Goal: Register for event/course

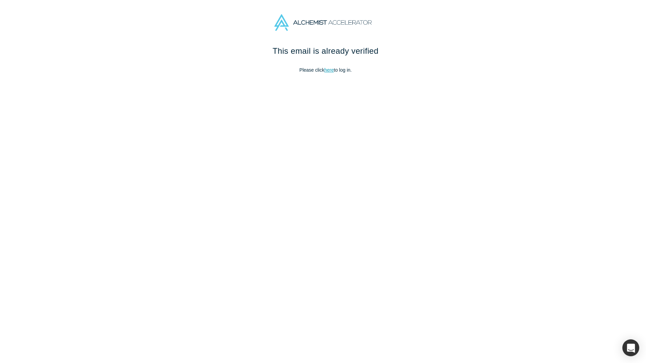
click at [324, 67] on link "here" at bounding box center [328, 69] width 9 height 5
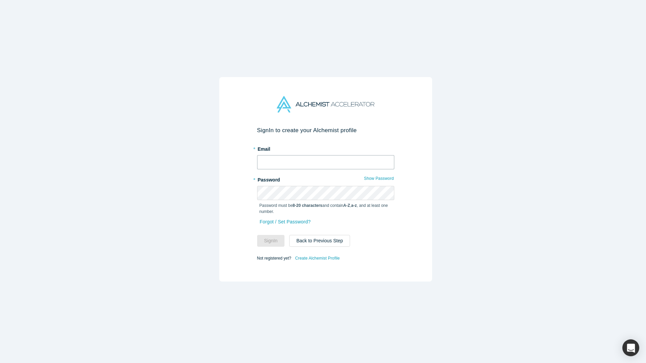
click at [307, 161] on input "text" at bounding box center [325, 162] width 137 height 14
type input "[PERSON_NAME][EMAIL_ADDRESS][PERSON_NAME][DOMAIN_NAME]"
click at [257, 235] on button "Sign In" at bounding box center [271, 241] width 28 height 12
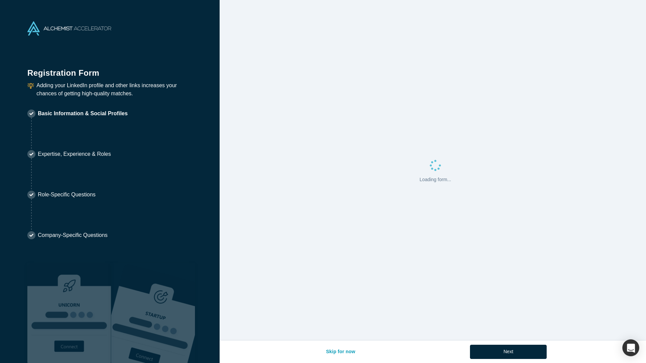
select select "US"
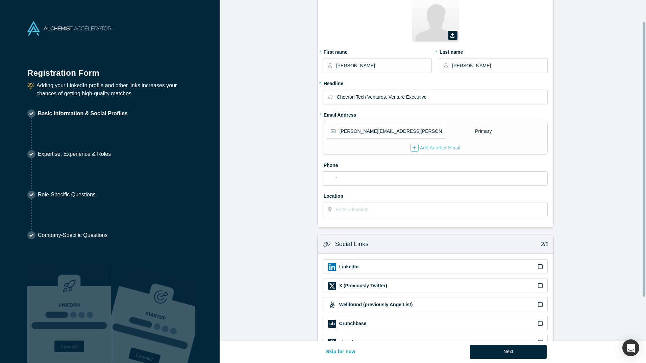
scroll to position [80, 0]
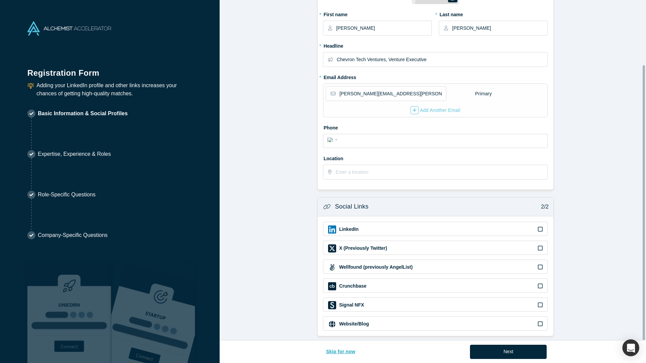
click at [339, 351] on button "Skip for now" at bounding box center [341, 351] width 44 height 14
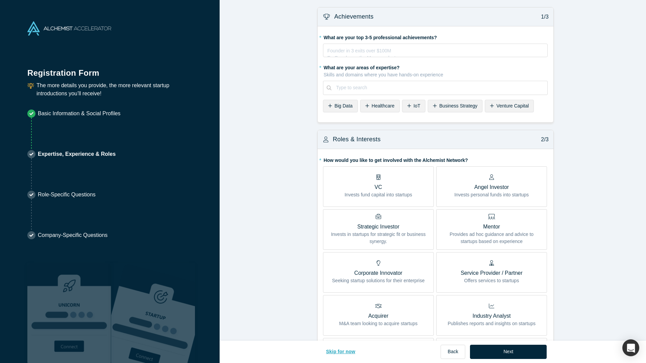
click at [341, 351] on button "Skip for now" at bounding box center [341, 351] width 44 height 14
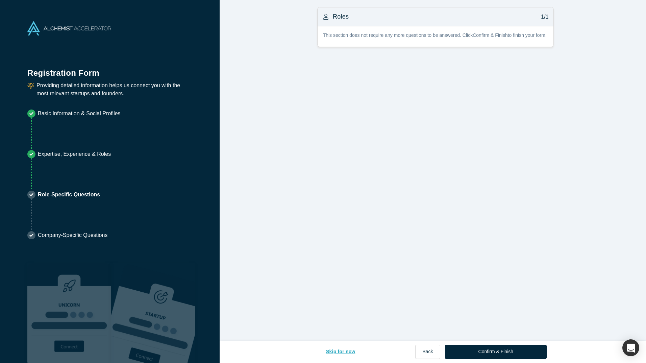
click at [340, 351] on button "Skip for now" at bounding box center [341, 351] width 44 height 14
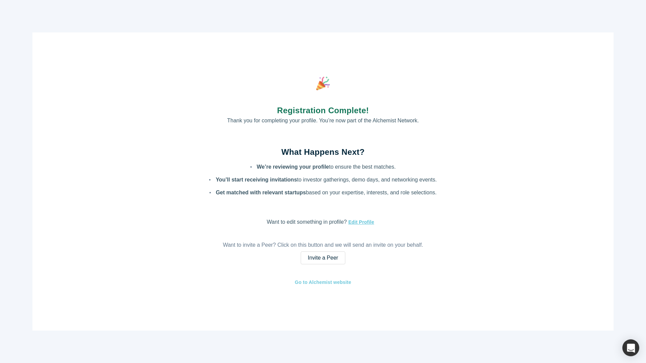
click at [338, 284] on link "Go to Alchemist website" at bounding box center [322, 282] width 57 height 8
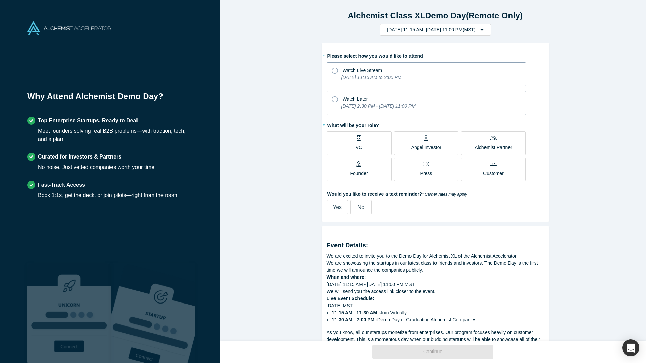
click at [365, 73] on span "Watch Live Stream" at bounding box center [362, 70] width 40 height 5
click at [0, 0] on input "Watch Live Stream Tuesday, September 30, 2025 11:15 AM to 2:00 PM" at bounding box center [0, 0] width 0 height 0
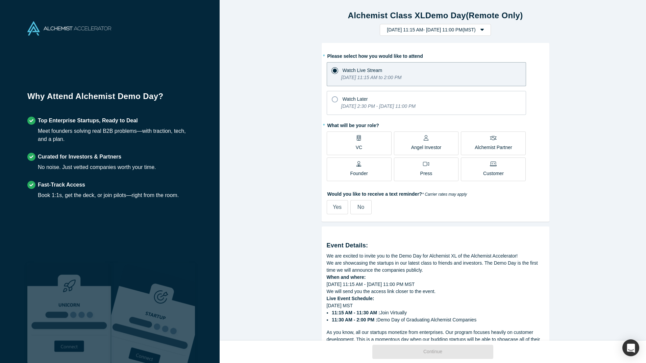
click at [369, 145] on label "VC" at bounding box center [359, 143] width 65 height 24
click at [0, 0] on input "VC" at bounding box center [0, 0] width 0 height 0
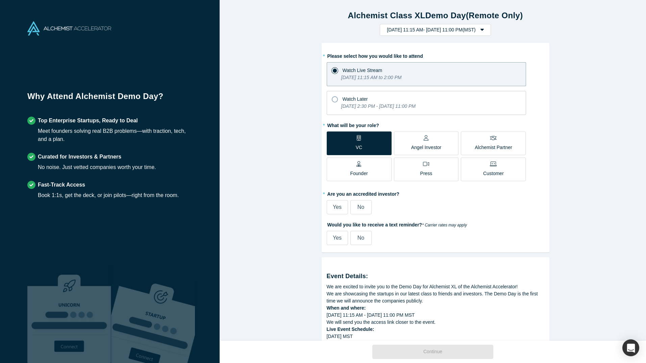
click at [337, 214] on fieldset "* Are you an accredited investor? Yes No" at bounding box center [435, 203] width 217 height 31
drag, startPoint x: 337, startPoint y: 214, endPoint x: 331, endPoint y: 209, distance: 7.9
click at [333, 209] on span "Yes" at bounding box center [337, 207] width 9 height 6
click at [0, 0] on input "Yes" at bounding box center [0, 0] width 0 height 0
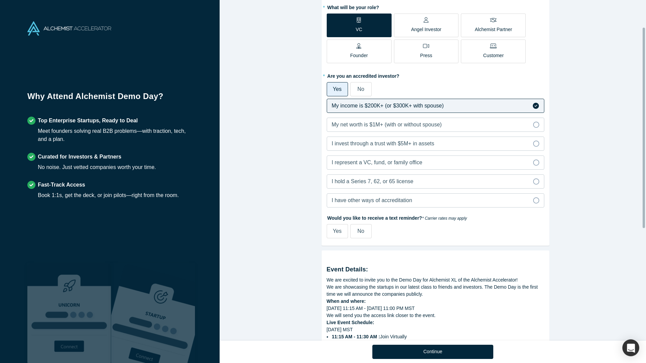
scroll to position [127, 0]
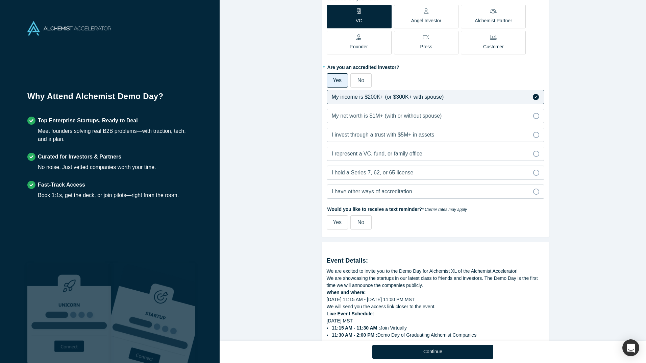
click at [357, 79] on span "No" at bounding box center [360, 80] width 7 height 6
click at [0, 0] on input "No" at bounding box center [0, 0] width 0 height 0
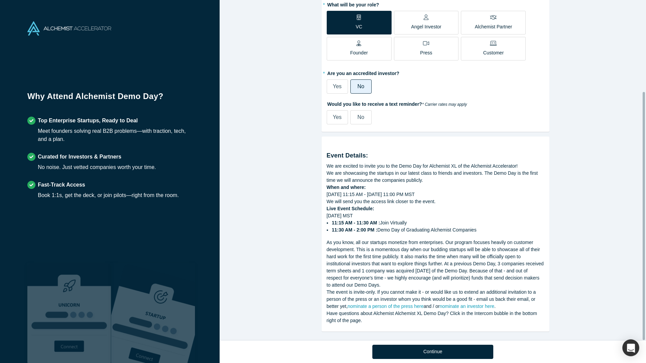
scroll to position [126, 0]
click at [339, 84] on label "Yes" at bounding box center [337, 86] width 21 height 14
click at [0, 0] on input "Yes" at bounding box center [0, 0] width 0 height 0
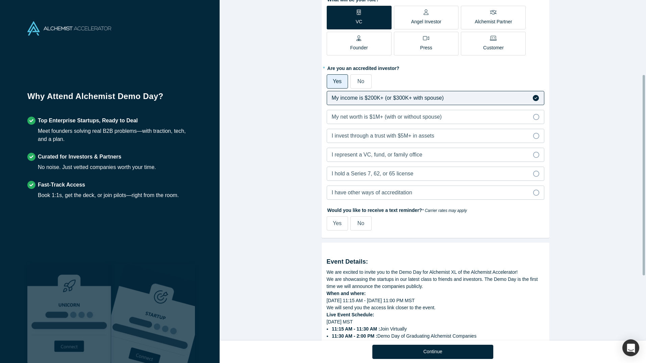
scroll to position [127, 0]
click at [440, 149] on label "I represent a VC, fund, or family office" at bounding box center [435, 154] width 217 height 14
click at [0, 0] on input "I represent a VC, fund, or family office" at bounding box center [0, 0] width 0 height 0
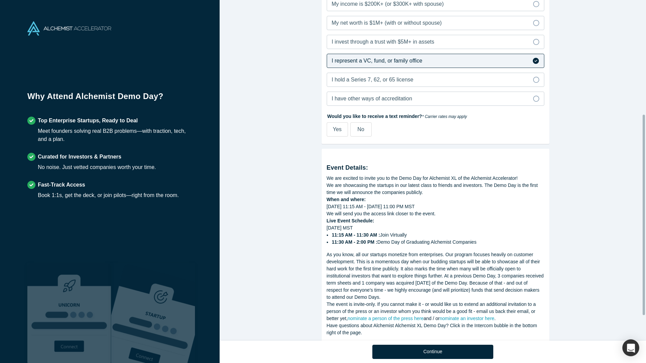
scroll to position [228, 0]
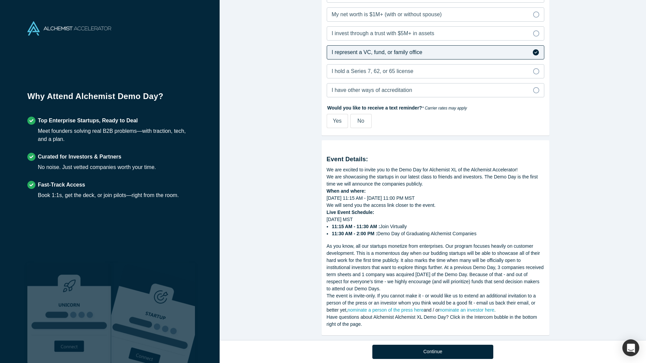
click at [358, 116] on label "No" at bounding box center [360, 121] width 21 height 14
click at [0, 0] on input "No" at bounding box center [0, 0] width 0 height 0
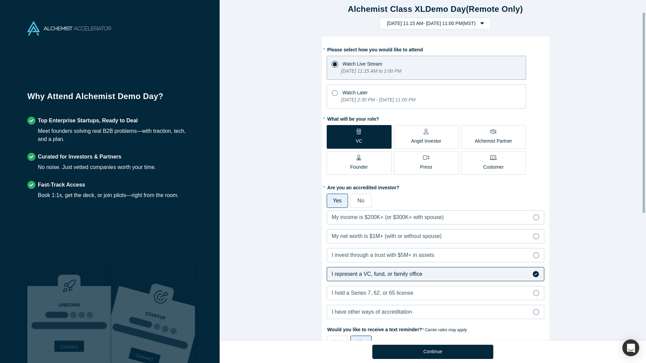
scroll to position [0, 0]
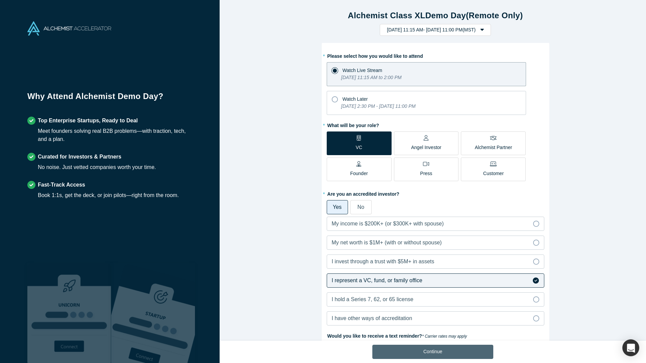
click at [445, 353] on button "Continue" at bounding box center [432, 351] width 121 height 14
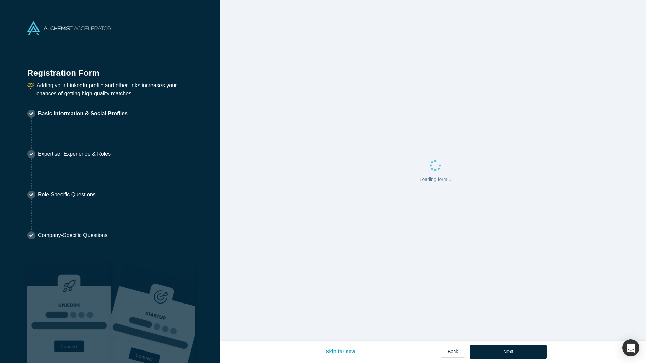
select select "US"
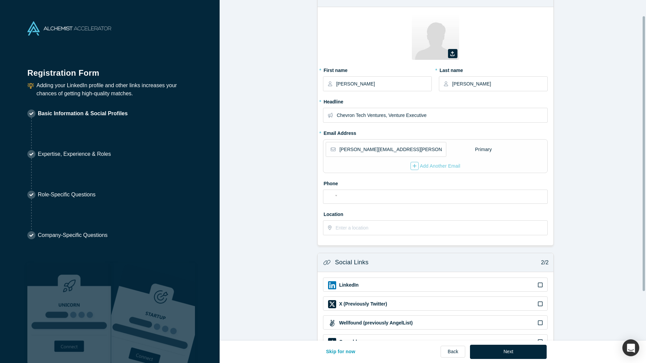
scroll to position [80, 0]
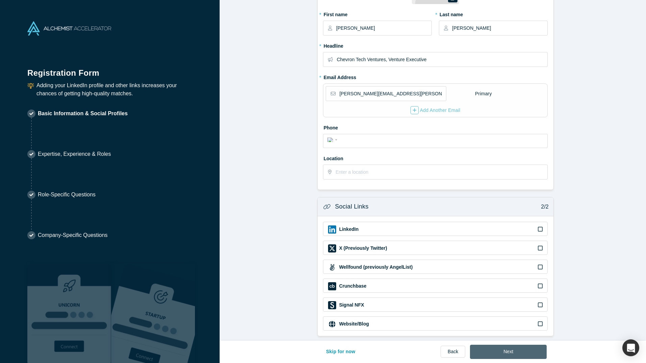
click at [520, 348] on button "Next" at bounding box center [508, 351] width 77 height 14
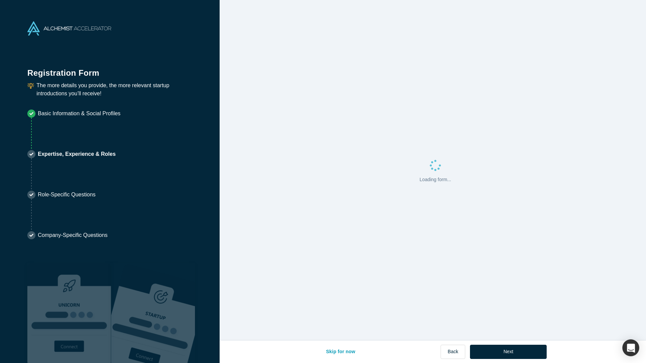
scroll to position [0, 0]
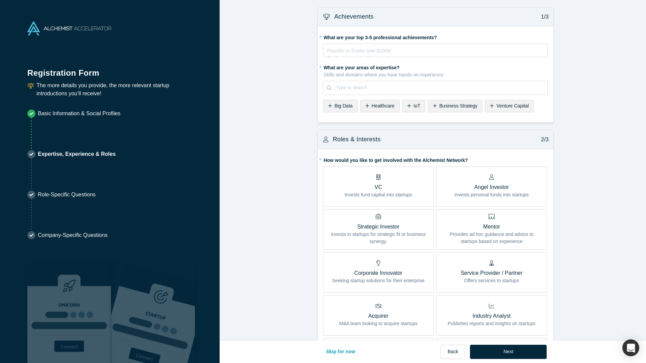
click at [396, 186] on p "VC" at bounding box center [378, 187] width 68 height 8
click at [0, 0] on input "VC Invests fund capital into startups" at bounding box center [0, 0] width 0 height 0
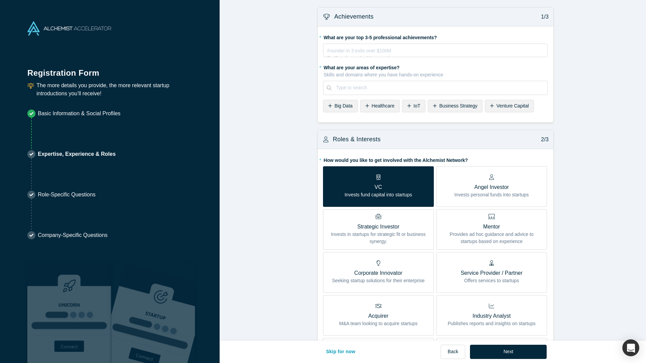
click at [415, 279] on p "Seeking startup solutions for their enterprise" at bounding box center [378, 280] width 93 height 7
click at [0, 0] on input "Corporate Innovator Seeking startup solutions for their enterprise" at bounding box center [0, 0] width 0 height 0
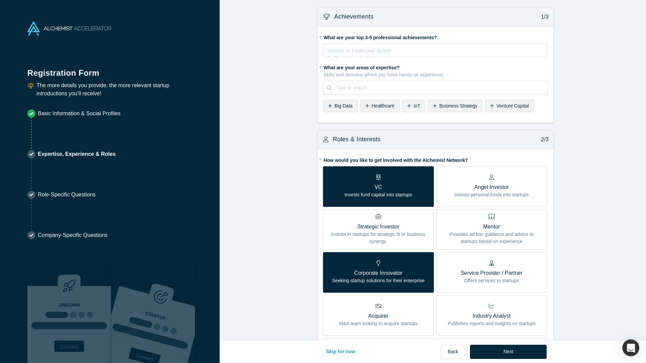
click at [412, 201] on label "VC Invests fund capital into startups" at bounding box center [378, 186] width 111 height 41
click at [0, 0] on input "VC Invests fund capital into startups" at bounding box center [0, 0] width 0 height 0
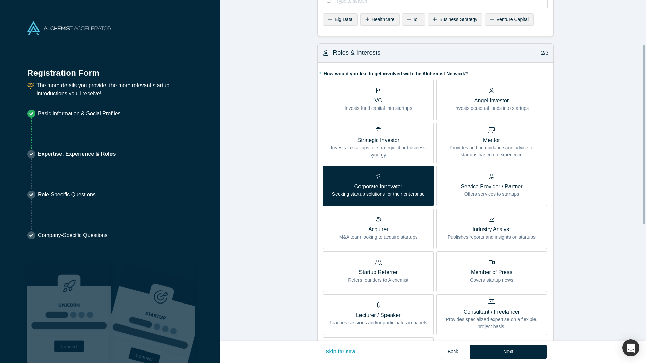
scroll to position [84, 0]
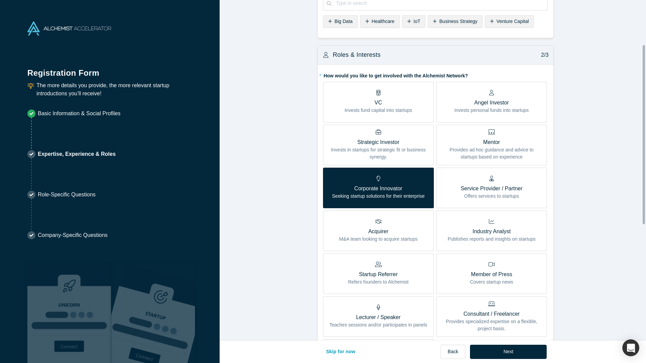
click at [417, 107] on label "VC Invests fund capital into startups" at bounding box center [378, 102] width 111 height 41
click at [0, 0] on input "VC Invests fund capital into startups" at bounding box center [0, 0] width 0 height 0
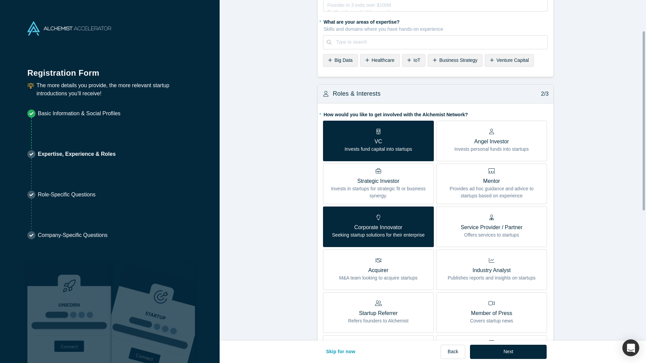
scroll to position [0, 0]
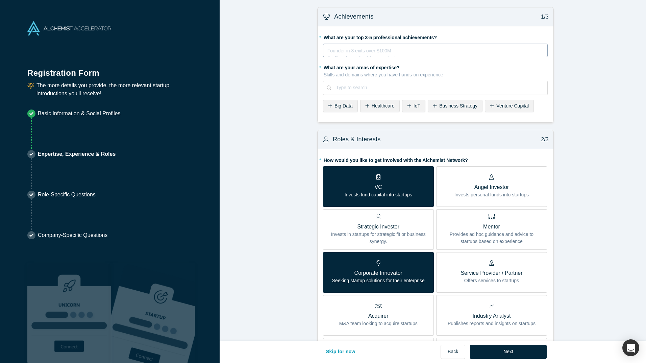
click at [410, 51] on div "rdw-editor" at bounding box center [436, 49] width 216 height 7
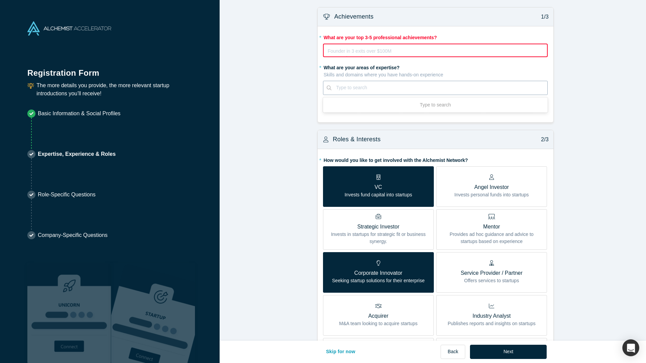
click at [383, 95] on div "Use Up and Down to choose options, press Enter to select the currently focused …" at bounding box center [435, 88] width 225 height 14
click at [380, 48] on div "rdw-editor" at bounding box center [435, 49] width 215 height 7
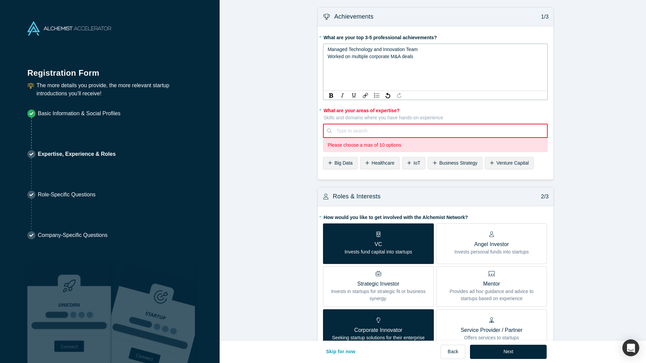
click at [366, 128] on div "Type to search To pick up a draggable item, press the space bar. While dragging…" at bounding box center [435, 138] width 225 height 28
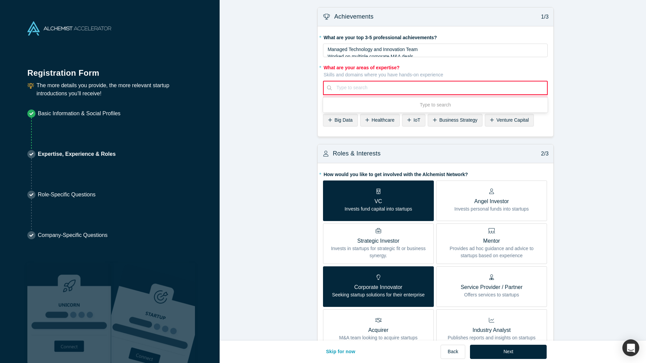
click at [354, 85] on div at bounding box center [439, 87] width 206 height 8
type input "energy"
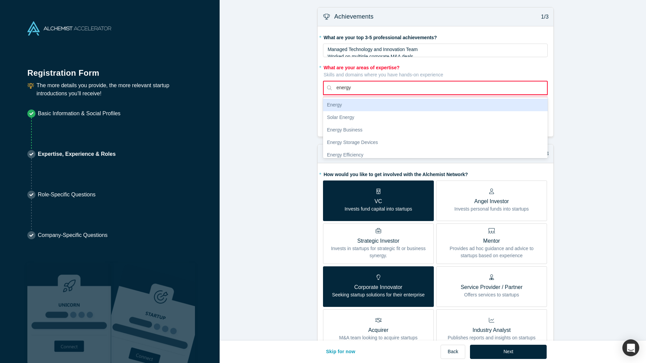
click at [350, 104] on div "Energy" at bounding box center [435, 105] width 225 height 12
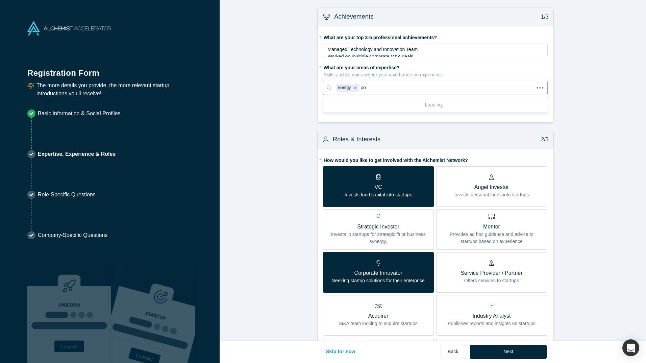
type input "p"
type input "oil"
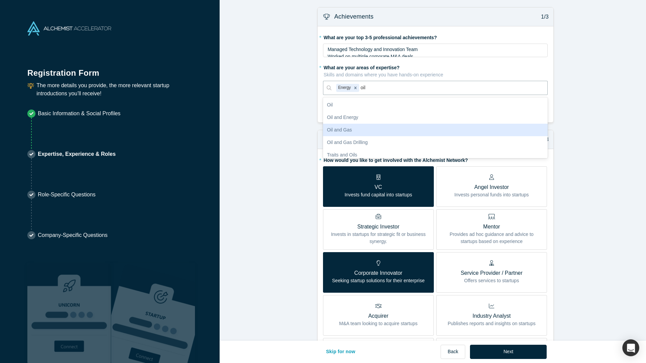
click at [355, 131] on div "Oil and Gas" at bounding box center [435, 130] width 225 height 12
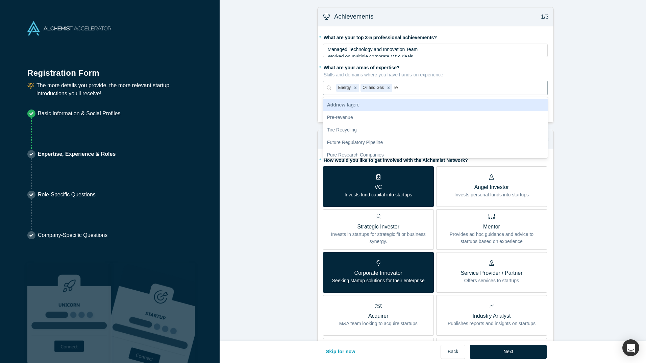
type input "r"
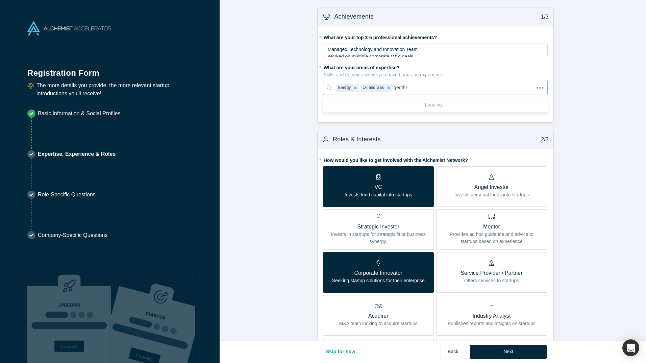
type input "geother"
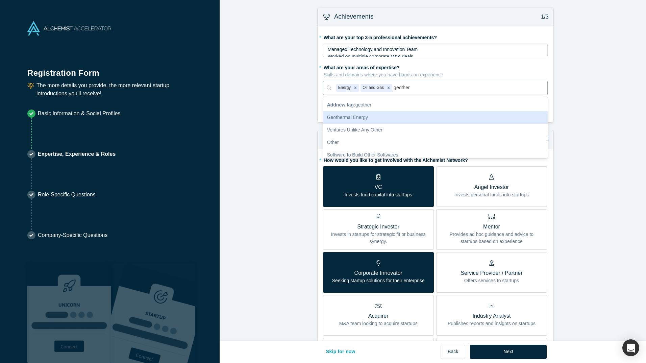
click at [354, 117] on div "Geothermal Energy" at bounding box center [435, 117] width 225 height 12
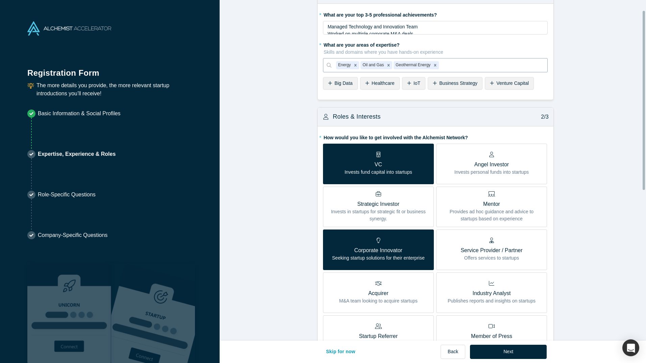
scroll to position [25, 0]
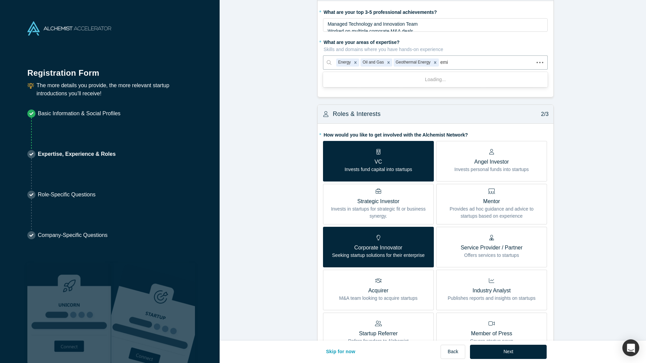
type input "emis"
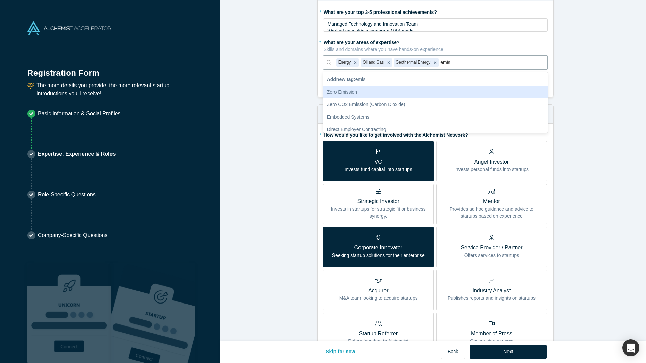
click at [419, 91] on div "Zero Emission" at bounding box center [435, 92] width 225 height 12
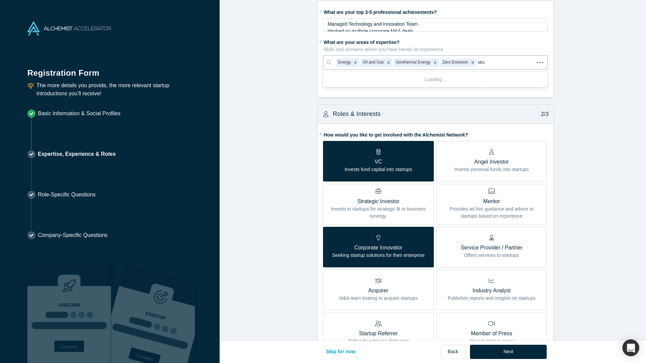
type input "strate"
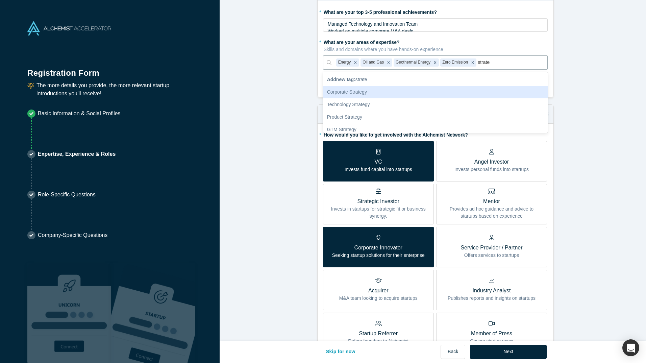
click at [439, 93] on div "Corporate Strategy" at bounding box center [435, 92] width 225 height 12
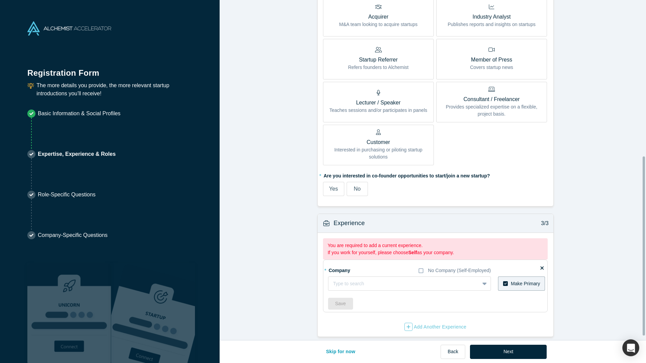
scroll to position [296, 0]
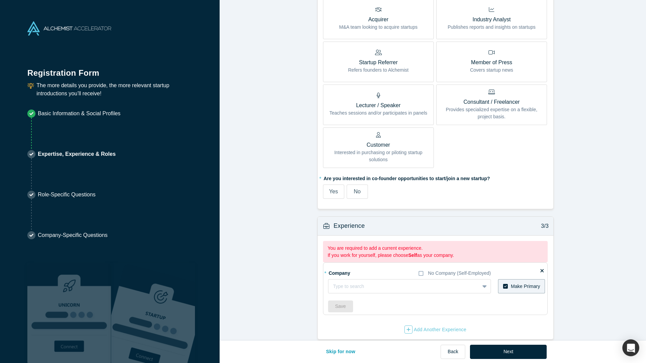
click at [362, 195] on label "No" at bounding box center [356, 191] width 21 height 14
click at [0, 0] on input "No" at bounding box center [0, 0] width 0 height 0
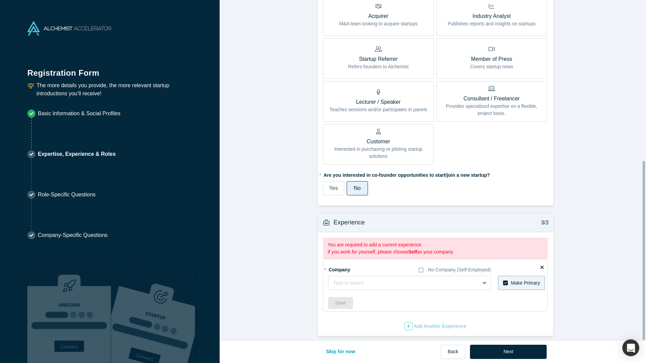
scroll to position [305, 0]
click at [367, 279] on div at bounding box center [403, 283] width 141 height 8
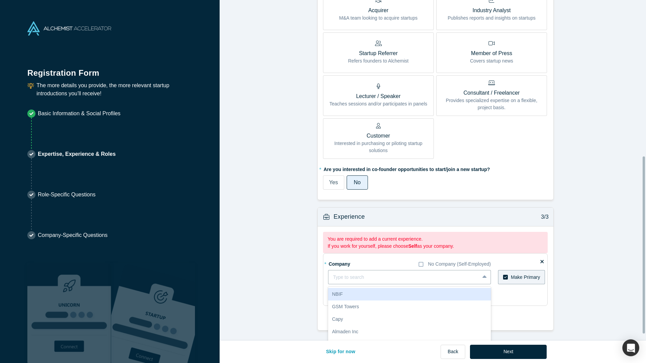
scroll to position [312, 0]
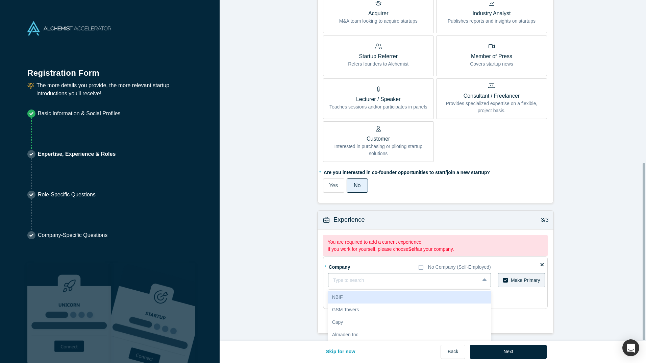
click at [273, 260] on form "Achievements 1/3 * What are your top 3-5 professional achievements? Managed Tec…" at bounding box center [434, 19] width 431 height 628
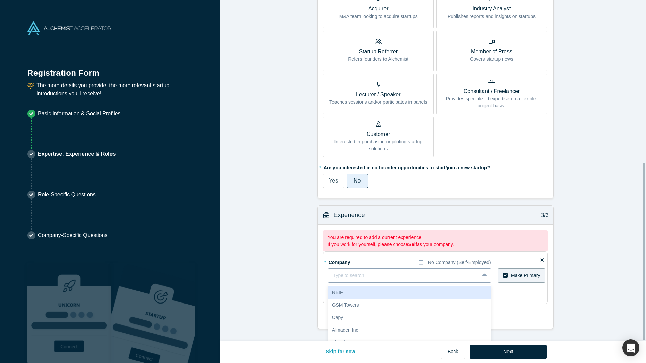
click at [363, 282] on div "10 results available. Use Up and Down to choose options, press Enter to select …" at bounding box center [409, 275] width 163 height 14
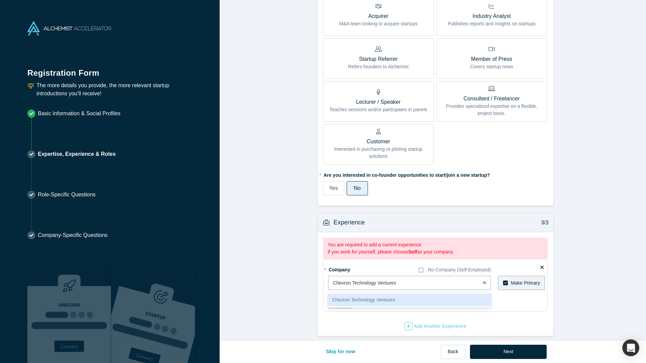
type input "Chevron Technology Ventures"
click at [268, 270] on form "Achievements 1/3 * What are your top 3-5 professional achievements? Managed Tec…" at bounding box center [434, 22] width 431 height 628
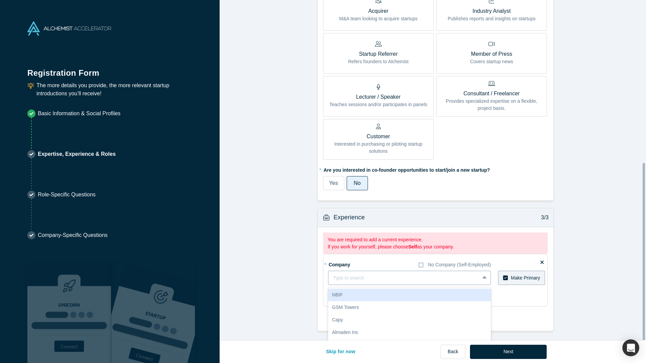
scroll to position [312, 0]
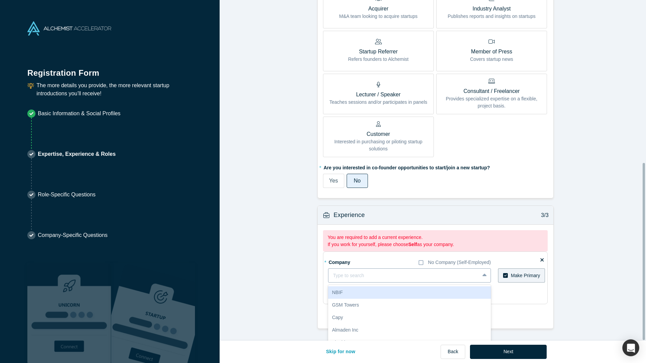
click at [347, 278] on div "* Company No Company (Self-Employed) 10 results available. Use Up and Down to c…" at bounding box center [436, 278] width 217 height 45
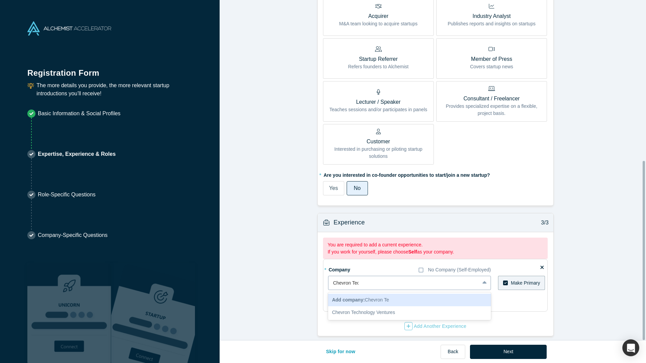
type input "Chevron Tech"
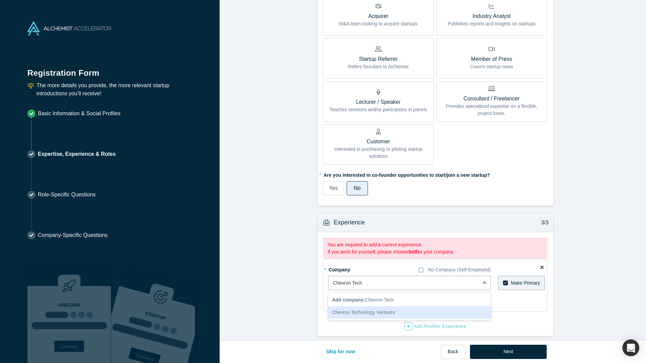
click at [365, 308] on div "Chevron Technology Ventures" at bounding box center [409, 312] width 163 height 12
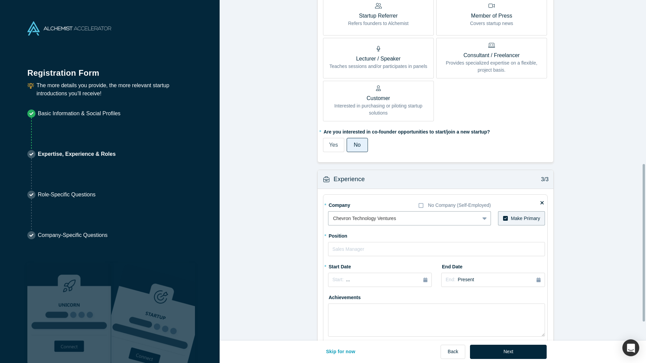
scroll to position [394, 0]
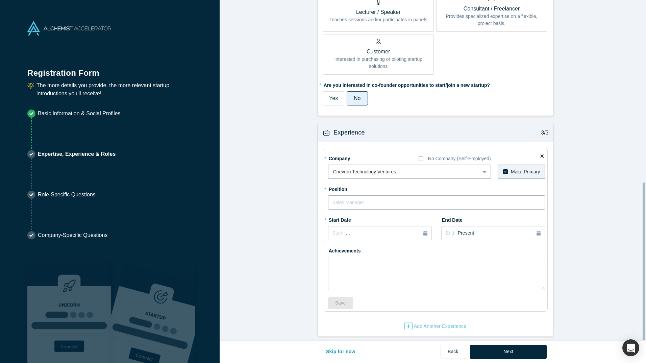
click at [377, 201] on input "text" at bounding box center [436, 202] width 217 height 14
type input "Venture Executive"
click at [386, 229] on div "Start: ..." at bounding box center [379, 232] width 95 height 7
click at [341, 281] on div "Jul" at bounding box center [342, 282] width 22 height 7
click at [369, 230] on div "Start: June 2025" at bounding box center [379, 233] width 95 height 7
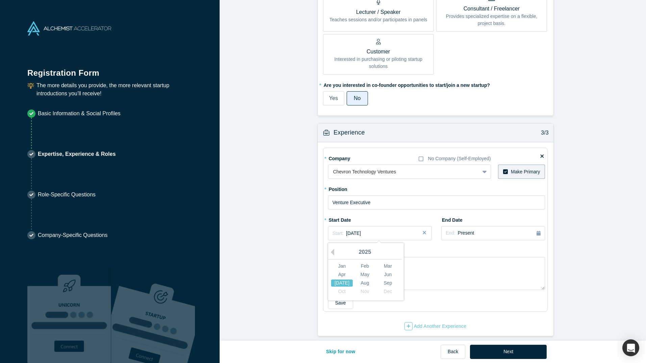
click at [341, 279] on div "Jul" at bounding box center [342, 282] width 22 height 7
click at [511, 347] on button "Next" at bounding box center [508, 351] width 77 height 14
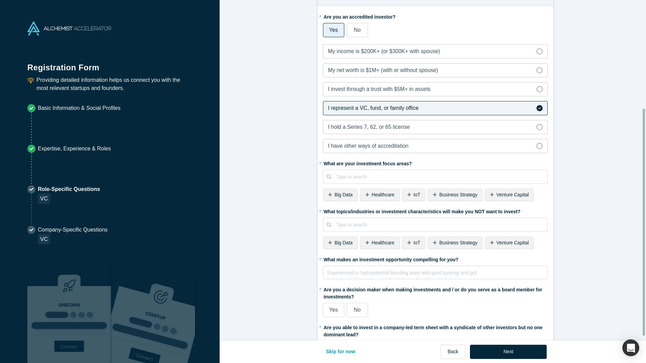
scroll to position [169, 0]
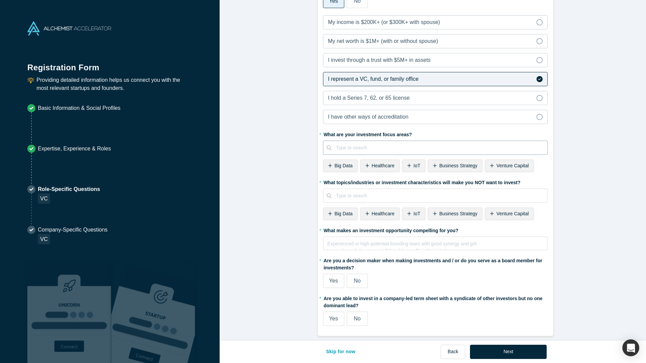
click at [410, 144] on div at bounding box center [439, 148] width 207 height 8
type input "Energy"
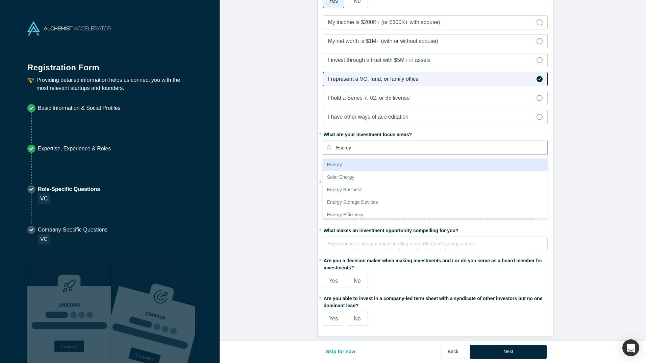
click at [361, 162] on div "Energy" at bounding box center [435, 164] width 225 height 12
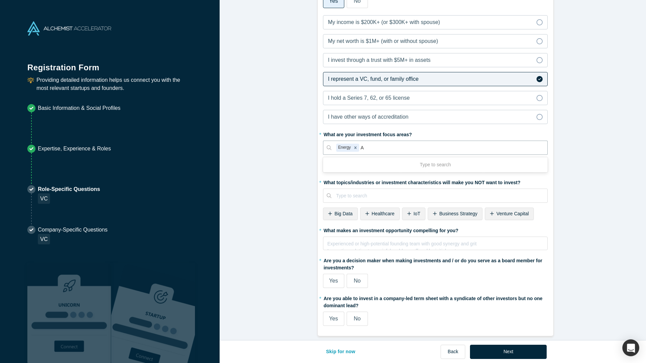
type input "AI"
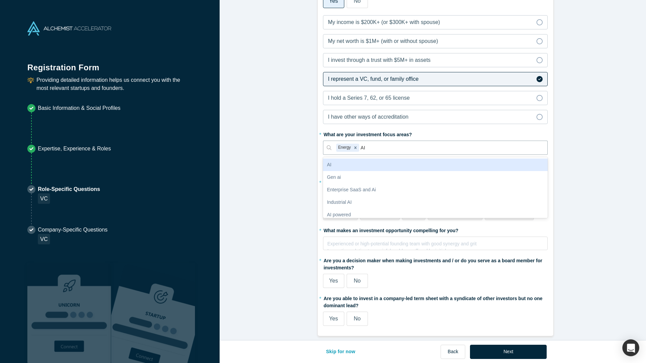
click at [361, 162] on div "AI" at bounding box center [435, 164] width 225 height 12
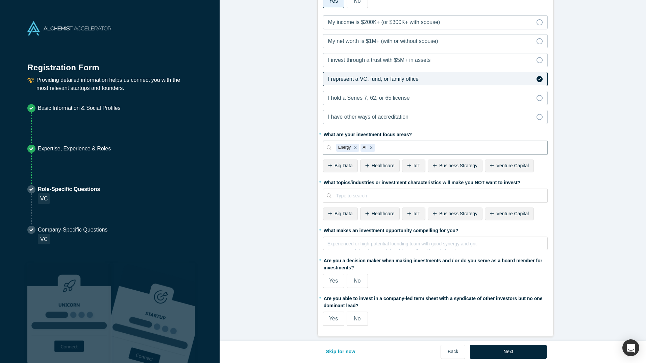
click at [407, 163] on icon at bounding box center [409, 165] width 4 height 5
click at [420, 144] on div at bounding box center [468, 148] width 149 height 8
type input "New energy"
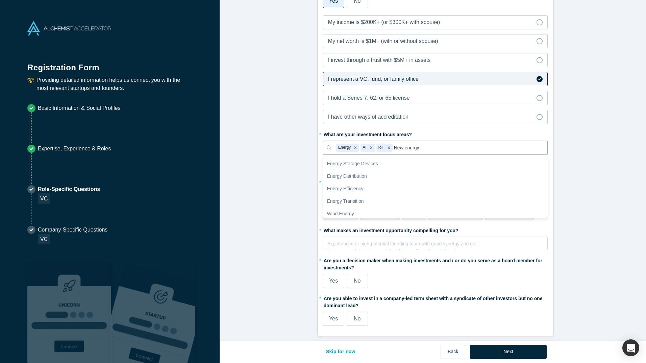
scroll to position [139, 0]
click at [360, 182] on div "Energy Transition" at bounding box center [435, 188] width 225 height 12
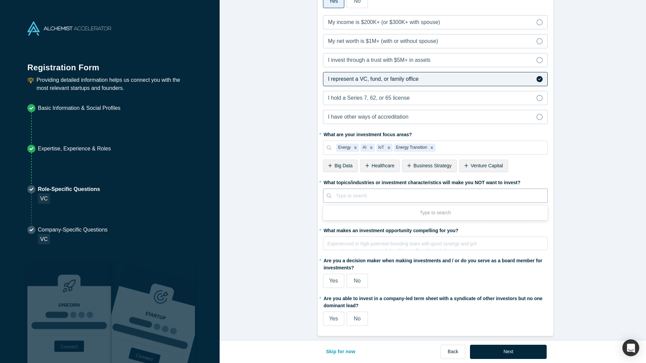
click at [441, 191] on div at bounding box center [439, 195] width 207 height 8
type input "f"
type input "nothing"
click at [354, 191] on div at bounding box center [439, 195] width 207 height 8
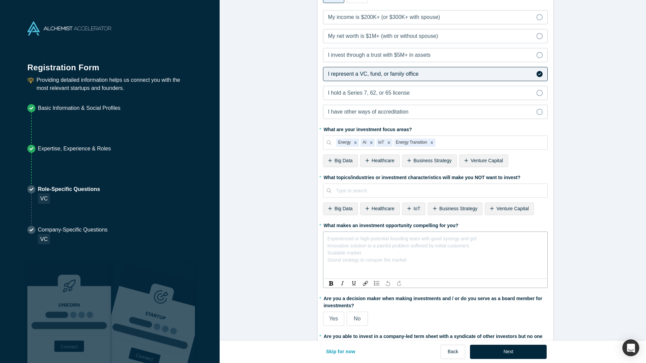
click at [394, 241] on div "Experienced or high-potential founding team with good synergy and grit Innovati…" at bounding box center [435, 237] width 216 height 7
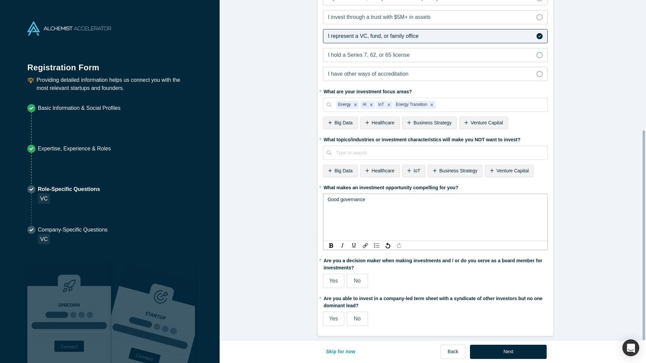
scroll to position [211, 0]
click at [359, 311] on label "No" at bounding box center [356, 318] width 21 height 14
click at [0, 0] on input "No" at bounding box center [0, 0] width 0 height 0
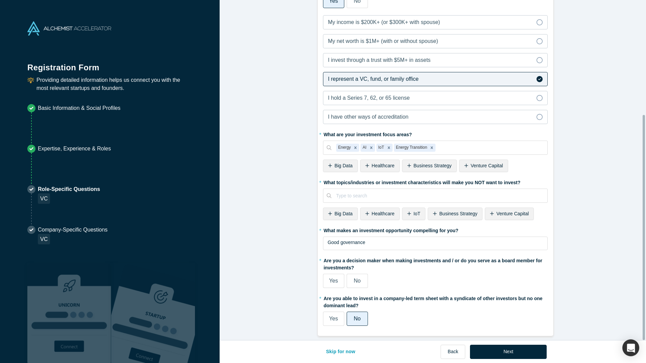
scroll to position [169, 0]
click at [377, 211] on span "Healthcare" at bounding box center [382, 213] width 23 height 5
click at [334, 280] on label "Yes" at bounding box center [333, 281] width 21 height 14
click at [0, 0] on input "Yes" at bounding box center [0, 0] width 0 height 0
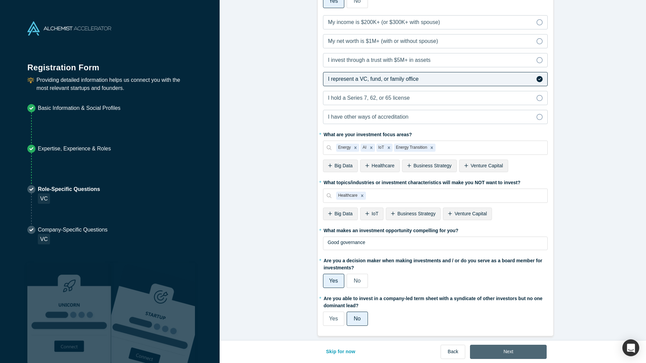
click at [509, 349] on button "Next" at bounding box center [508, 351] width 77 height 14
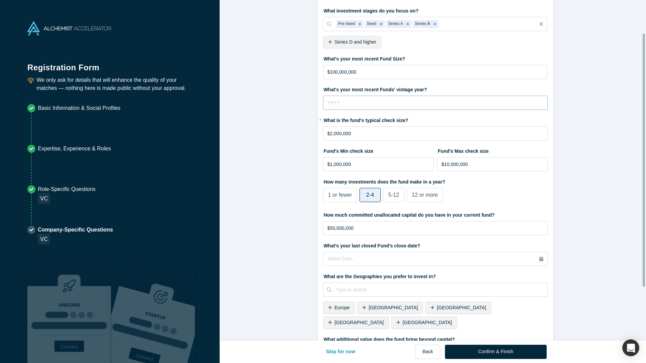
scroll to position [116, 0]
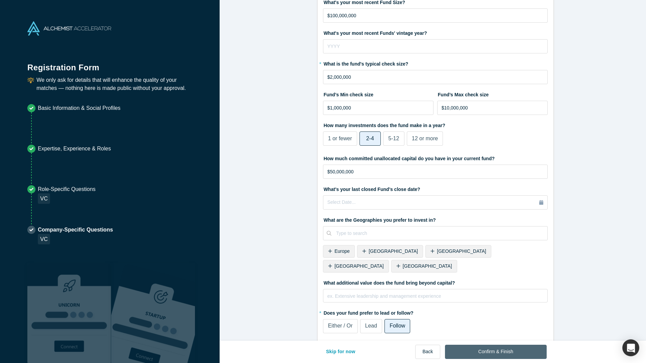
click at [514, 348] on button "Confirm & Finish" at bounding box center [496, 351] width 102 height 14
